Goal: Transaction & Acquisition: Subscribe to service/newsletter

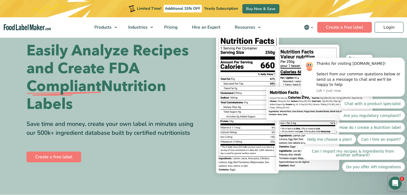
scroll to position [30, 0]
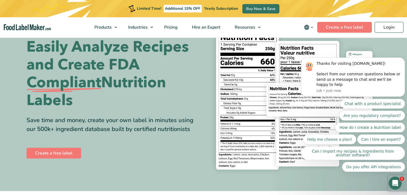
click at [2, 137] on section "Easily Analyze Recipes and Create FDA Compliant Nutrition Labels Save time and …" at bounding box center [203, 99] width 407 height 185
drag, startPoint x: 96, startPoint y: 96, endPoint x: 108, endPoint y: 83, distance: 17.1
click at [104, 87] on h1 "Easily Analyze Recipes and Create FDA Compliant Nutrition Labels" at bounding box center [113, 73] width 173 height 71
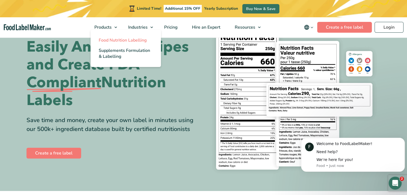
click at [104, 42] on span "Food Nutrition Labelling" at bounding box center [123, 40] width 48 height 6
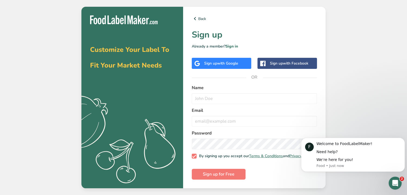
click at [61, 26] on div "Customize Your Label To Fit Your Market Needs .a{fill:#f5f3ed;} Back Sign up Al…" at bounding box center [203, 97] width 407 height 195
